Goal: Task Accomplishment & Management: Complete application form

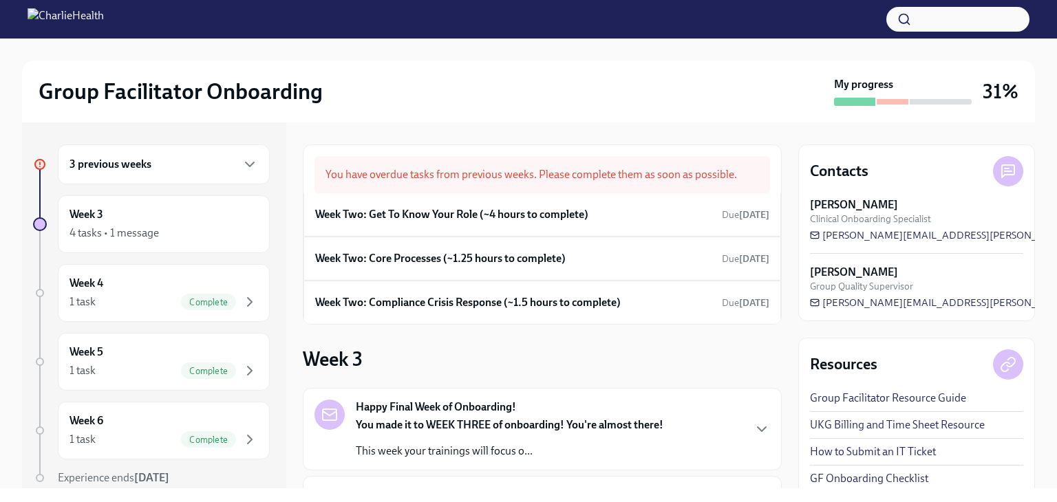
click at [440, 175] on div "You have overdue tasks from previous weeks. Please complete them as soon as pos…" at bounding box center [541, 174] width 455 height 37
click at [151, 166] on div "3 previous weeks" at bounding box center [163, 164] width 189 height 17
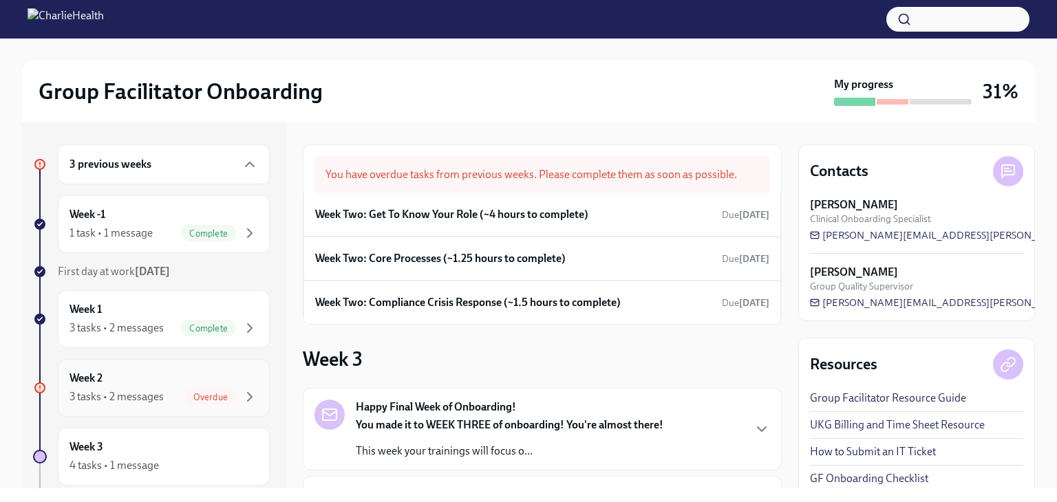
click at [190, 386] on div "Week 2 3 tasks • 2 messages Overdue" at bounding box center [163, 388] width 189 height 34
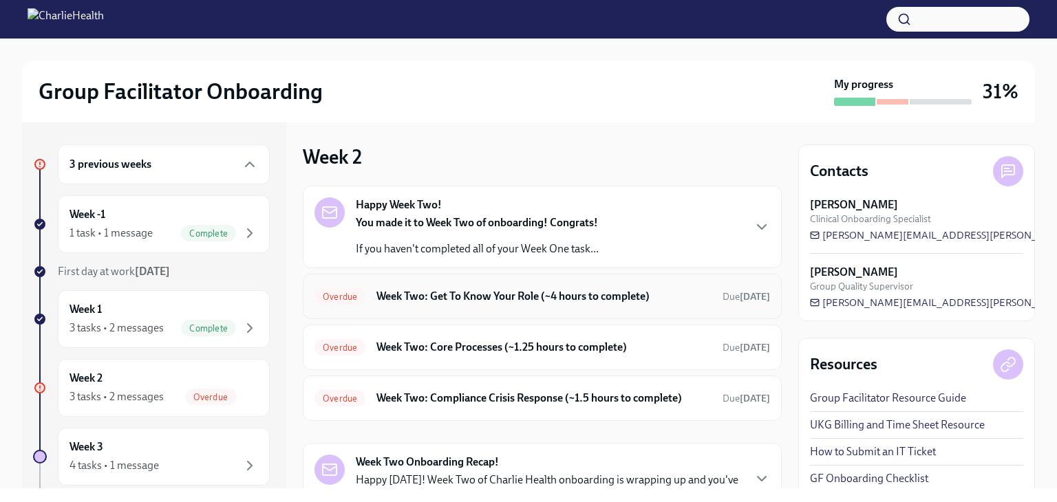
click at [525, 301] on h6 "Week Two: Get To Know Your Role (~4 hours to complete)" at bounding box center [543, 296] width 335 height 15
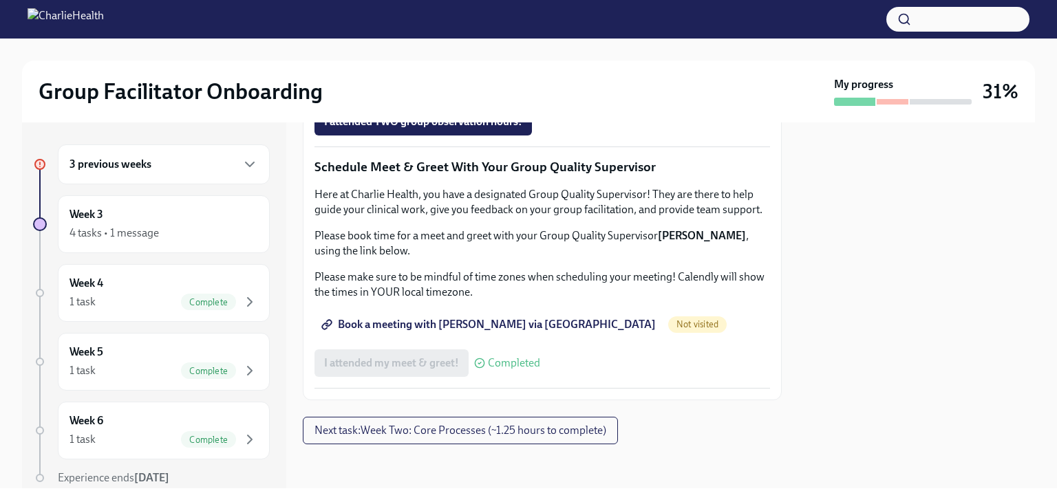
scroll to position [1376, 0]
click at [507, 440] on button "Next task : Week Two: Core Processes (~1.25 hours to complete)" at bounding box center [460, 431] width 315 height 28
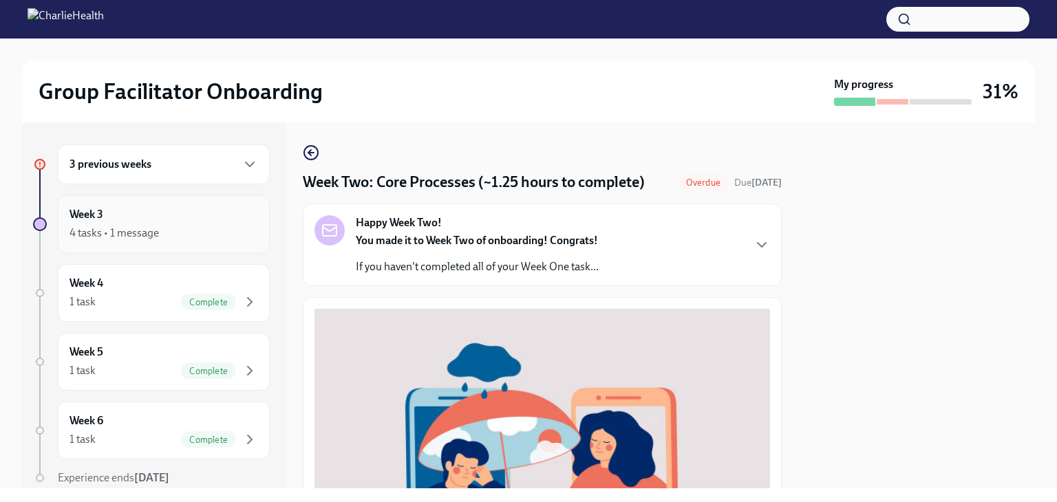
click at [223, 246] on div "Week 3 4 tasks • 1 message" at bounding box center [164, 224] width 212 height 58
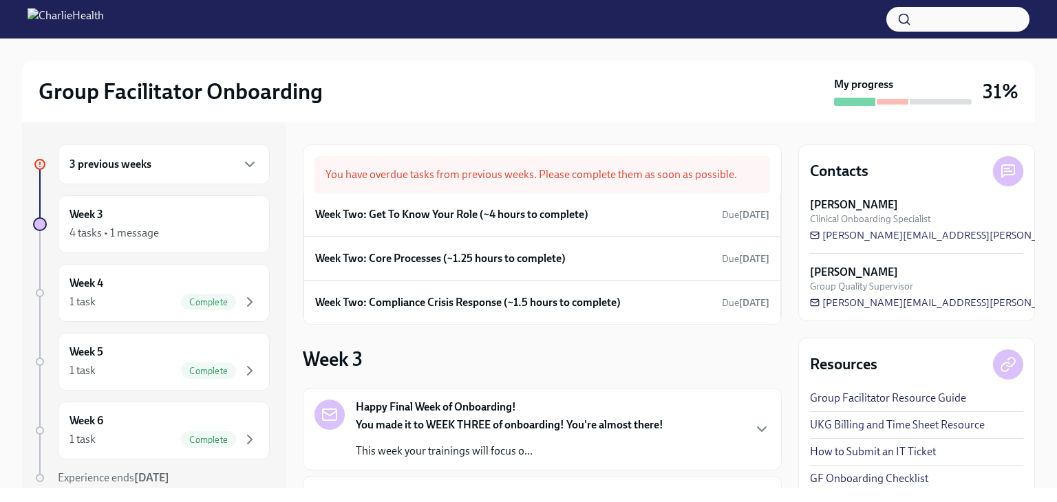
scroll to position [247, 0]
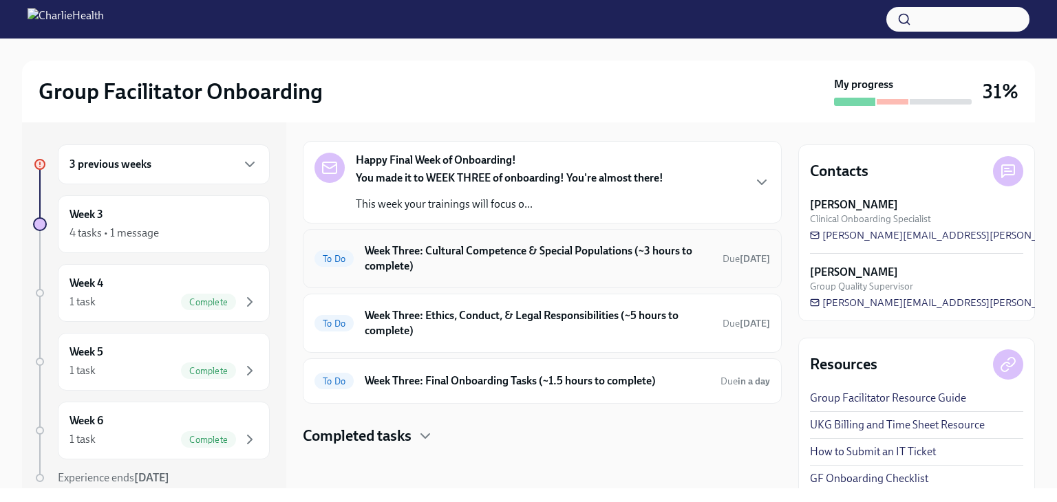
click at [574, 259] on h6 "Week Three: Cultural Competence & Special Populations (~3 hours to complete)" at bounding box center [538, 259] width 347 height 30
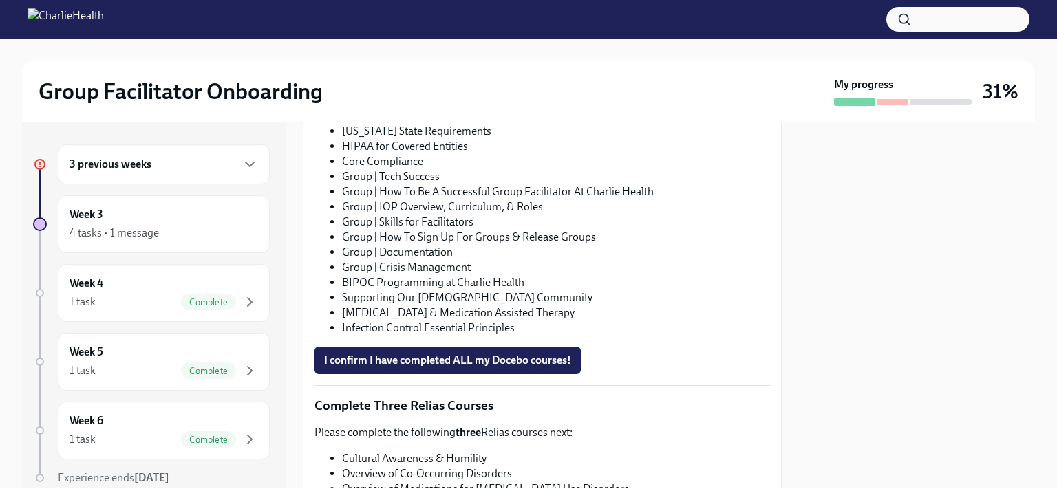
scroll to position [757, 0]
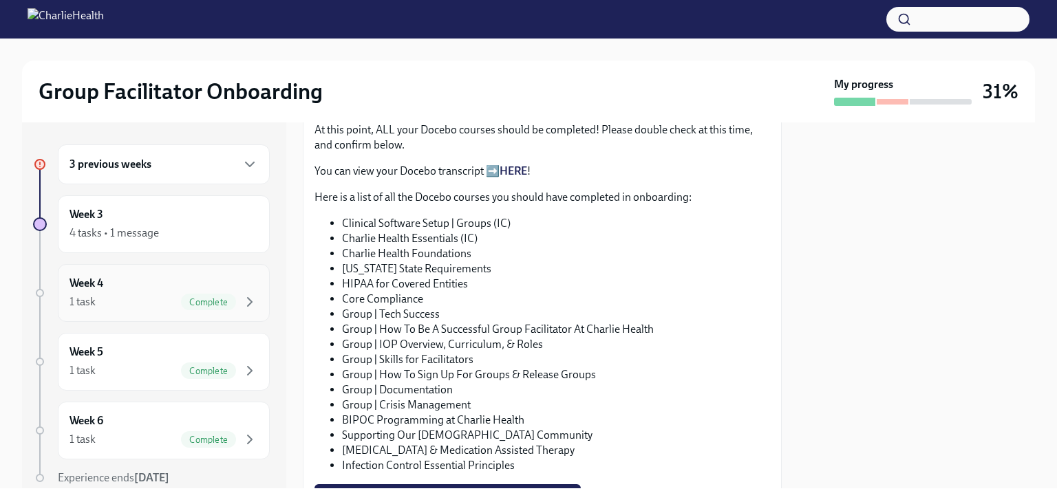
click at [127, 290] on div "Week 4 1 task Complete" at bounding box center [163, 293] width 189 height 34
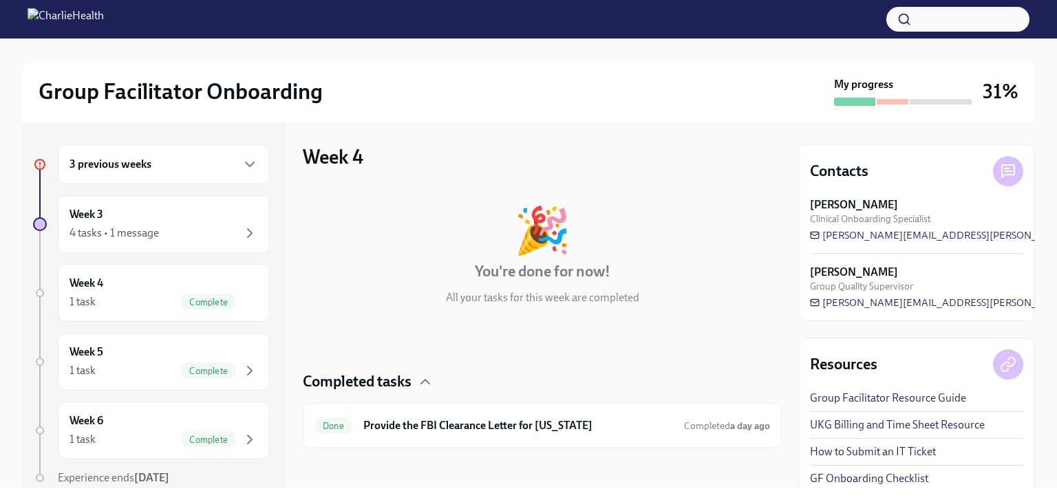
scroll to position [3, 0]
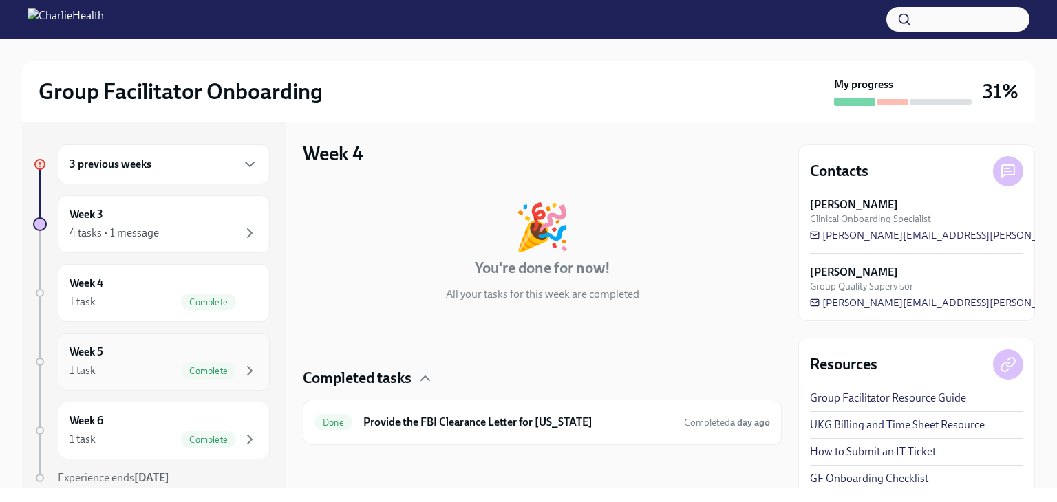
click at [109, 354] on div "Week 5 1 task Complete" at bounding box center [163, 362] width 189 height 34
click at [202, 373] on span "Complete" at bounding box center [208, 371] width 55 height 10
click at [199, 435] on span "Complete" at bounding box center [208, 440] width 55 height 10
